Goal: Task Accomplishment & Management: Manage account settings

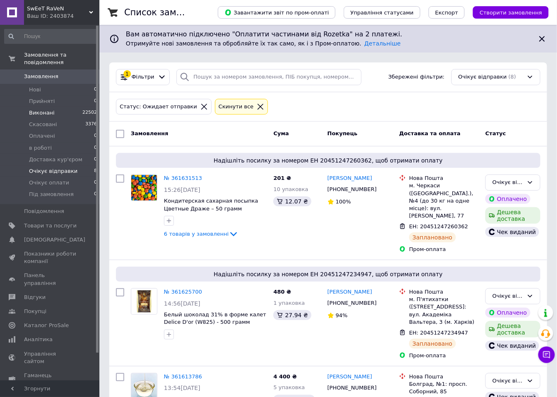
click at [36, 109] on span "Виконані" at bounding box center [42, 112] width 26 height 7
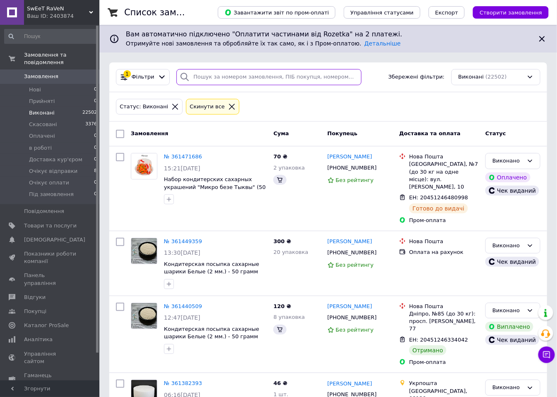
click at [243, 78] on input "search" at bounding box center [268, 77] width 185 height 16
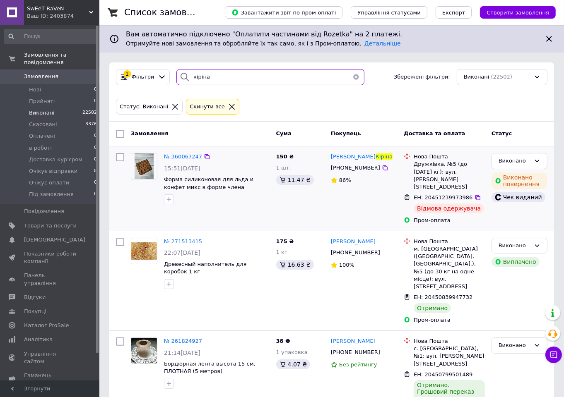
type input "кіріна"
click at [176, 154] on span "№ 360067247" at bounding box center [183, 157] width 38 height 6
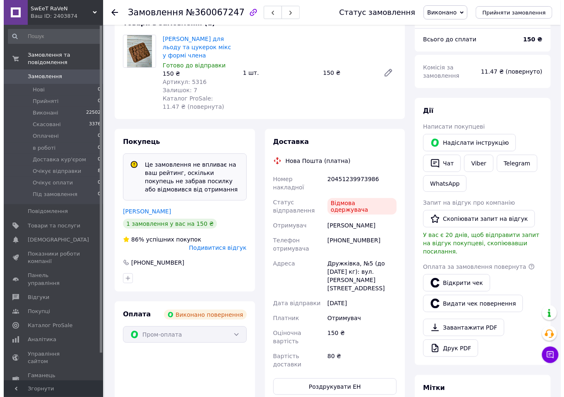
scroll to position [92, 0]
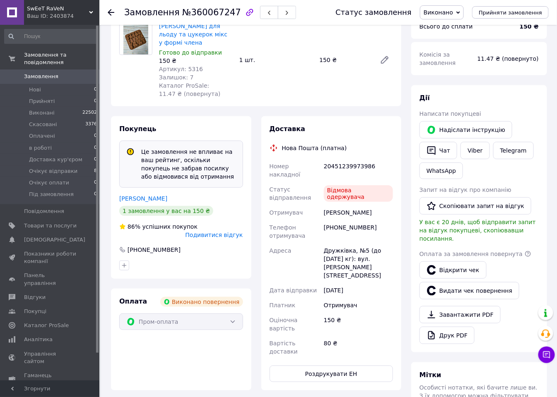
click at [231, 232] on span "Подивитися відгук" at bounding box center [214, 235] width 58 height 7
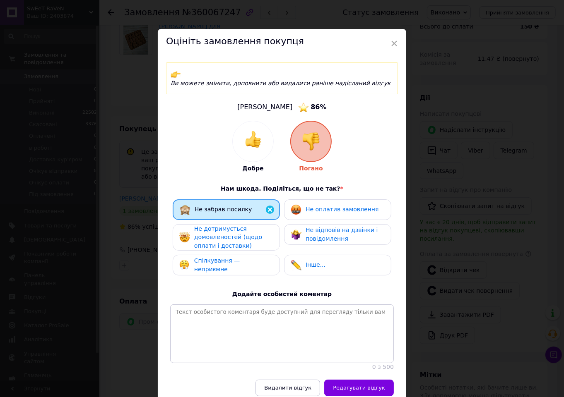
click at [325, 227] on span "Не відповів на дзвінки і повідомлення" at bounding box center [341, 234] width 72 height 15
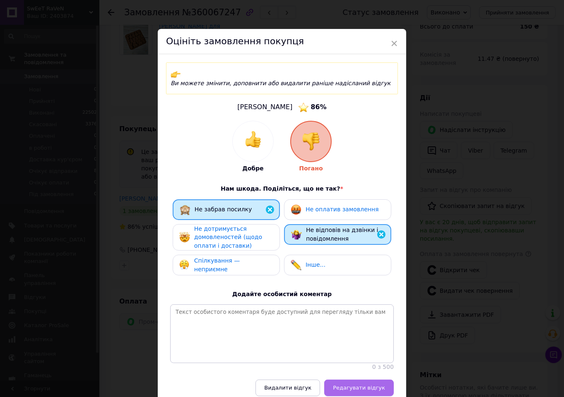
click at [351, 391] on span "Редагувати відгук" at bounding box center [359, 388] width 52 height 6
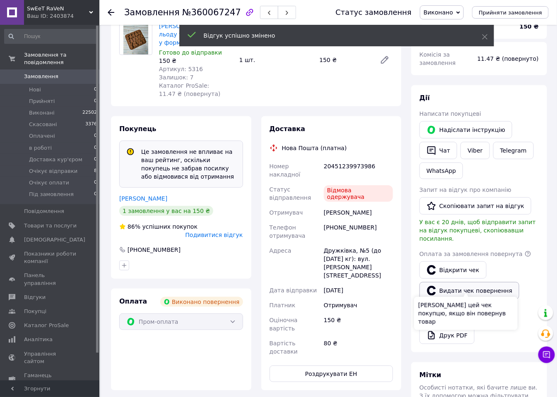
click at [456, 286] on button "Видати чек повернення" at bounding box center [469, 290] width 100 height 17
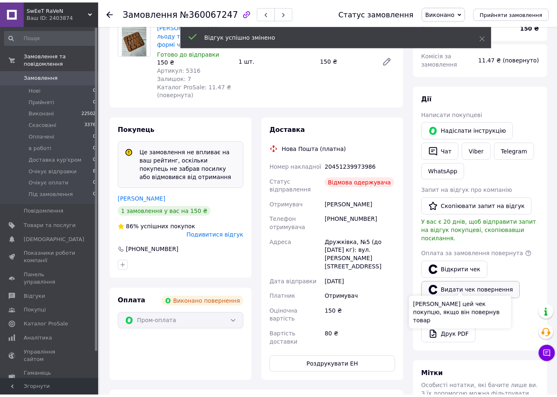
scroll to position [76, 0]
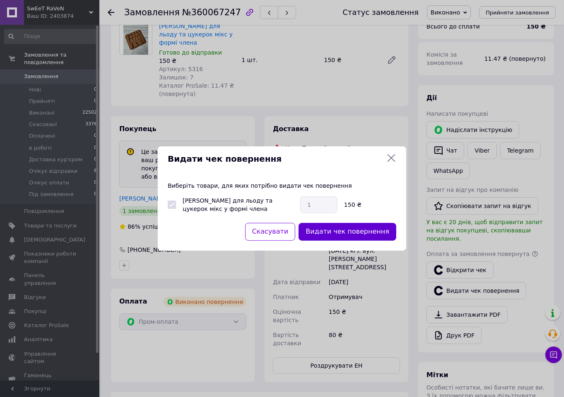
click at [359, 237] on button "Видати чек повернення" at bounding box center [347, 232] width 98 height 18
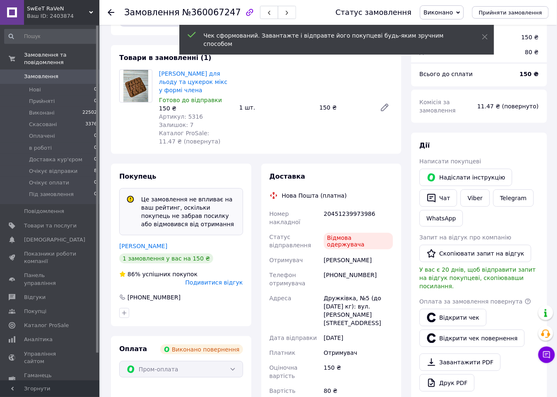
scroll to position [0, 0]
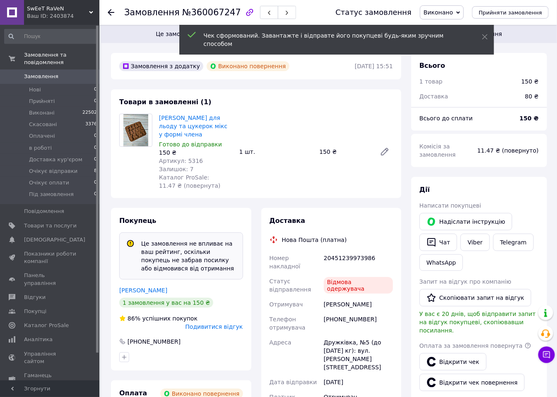
click at [452, 11] on span "Виконано" at bounding box center [437, 12] width 29 height 7
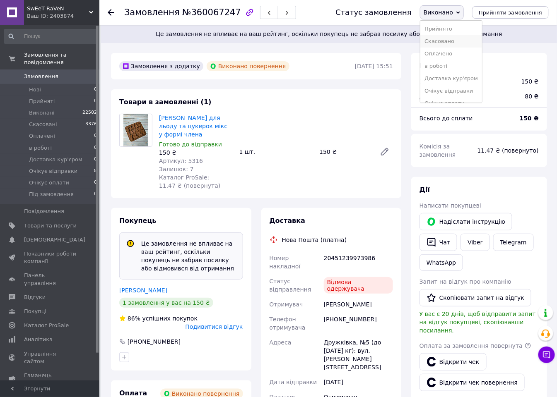
click at [460, 43] on li "Скасовано" at bounding box center [451, 41] width 62 height 12
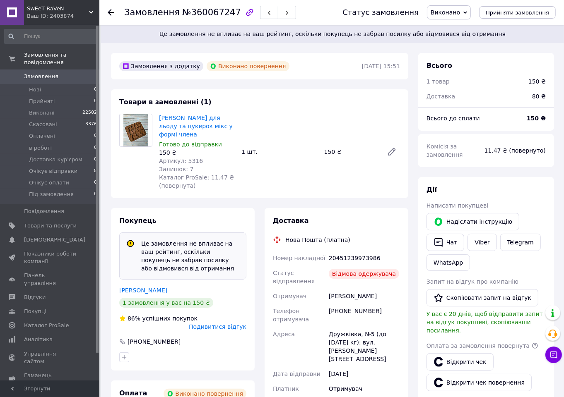
scroll to position [76, 0]
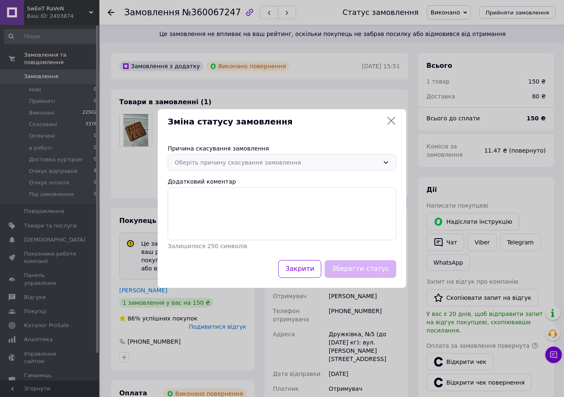
click at [247, 155] on div "Оберіть причину скасування замовлення" at bounding box center [282, 162] width 228 height 17
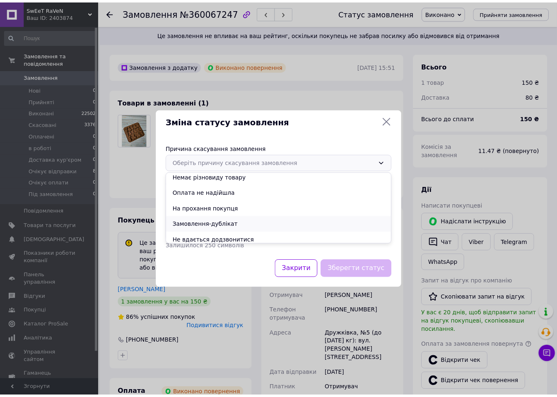
scroll to position [38, 0]
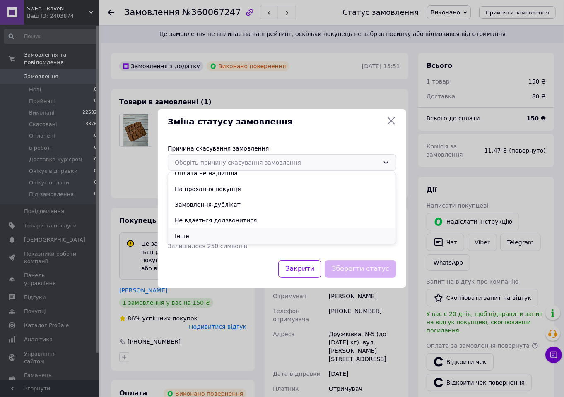
click at [218, 233] on li "Інше" at bounding box center [282, 236] width 228 height 16
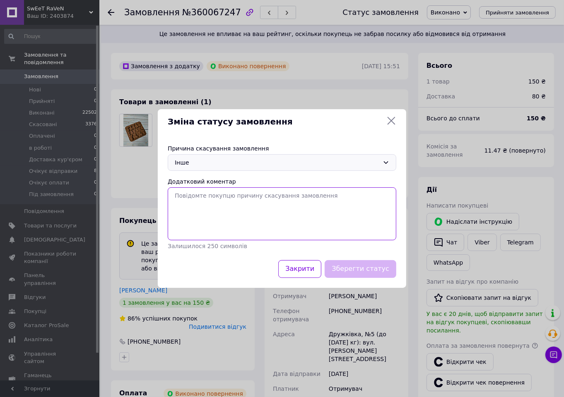
click at [217, 217] on textarea "Додатковий коментар" at bounding box center [282, 213] width 228 height 53
type textarea "Не отримали замовлення на відділенні Нової пошти."
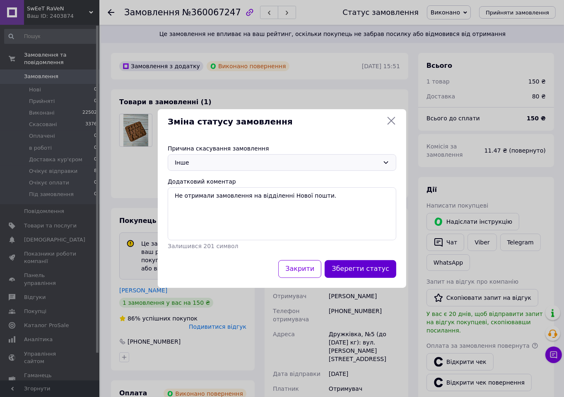
click at [370, 270] on button "Зберегти статус" at bounding box center [360, 269] width 72 height 18
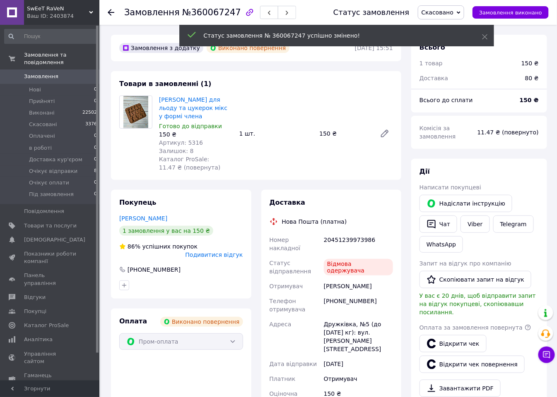
scroll to position [132, 0]
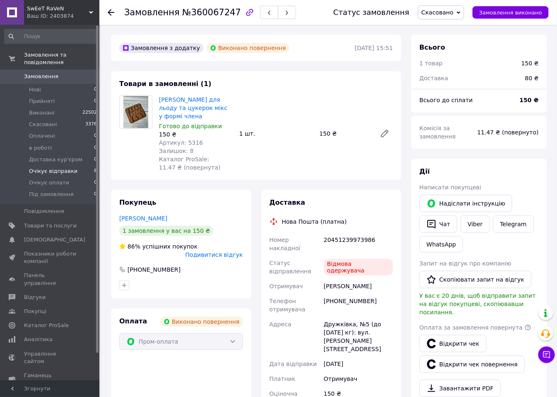
click at [50, 168] on li "Очікує відправки 8" at bounding box center [51, 172] width 102 height 12
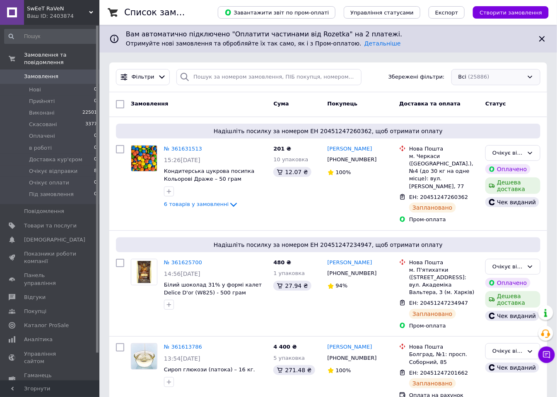
click at [476, 73] on div "Всі (25886)" at bounding box center [495, 77] width 89 height 16
